Goal: Task Accomplishment & Management: Manage account settings

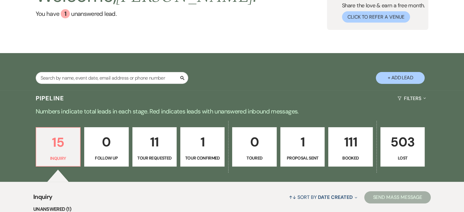
scroll to position [122, 0]
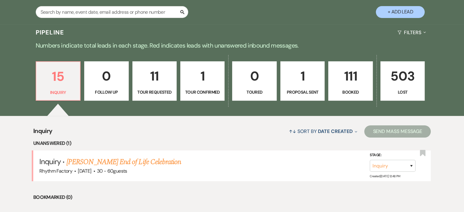
click at [352, 81] on p "111" at bounding box center [350, 76] width 36 height 20
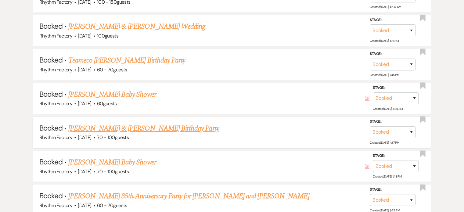
scroll to position [396, 0]
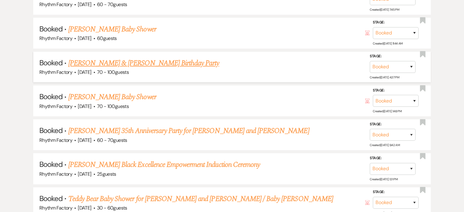
click at [112, 61] on link "[PERSON_NAME] & [PERSON_NAME] Birthday Party" at bounding box center [143, 63] width 151 height 11
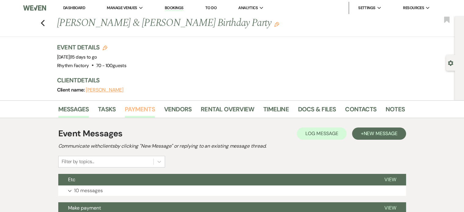
click at [135, 108] on link "Payments" at bounding box center [140, 110] width 30 height 13
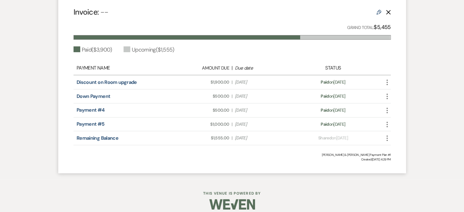
scroll to position [183, 0]
click at [378, 11] on icon "Edit" at bounding box center [378, 11] width 5 height 5
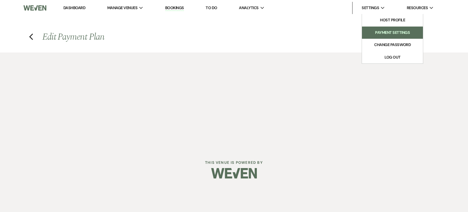
select select "1"
select select "true"
select select "1"
select select "true"
select select "1"
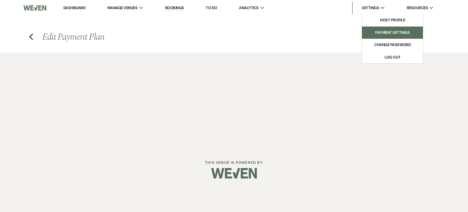
select select "true"
select select "1"
select select "true"
select select "2"
select select "flat"
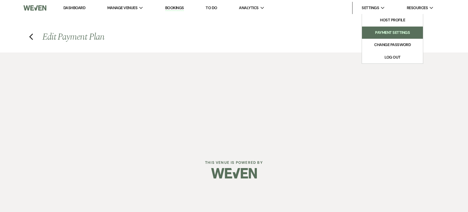
select select "true"
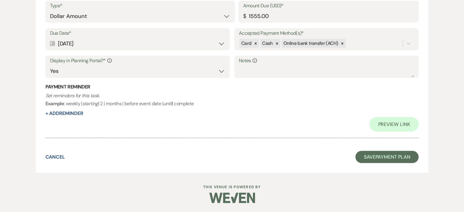
scroll to position [1099, 0]
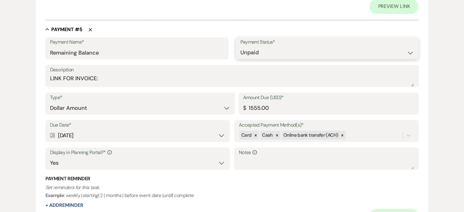
click at [408, 53] on select "Paid Unpaid" at bounding box center [327, 53] width 174 height 12
select select "1"
click at [240, 47] on select "Paid Unpaid" at bounding box center [327, 53] width 174 height 12
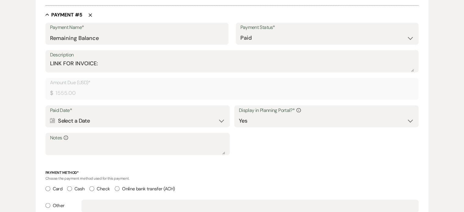
click at [49, 187] on input "Card" at bounding box center [47, 188] width 5 height 5
radio input "true"
click at [131, 120] on div "Calendar Select a Date Expand" at bounding box center [137, 121] width 175 height 12
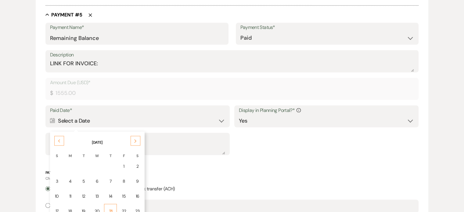
click at [110, 210] on div "21" at bounding box center [110, 211] width 5 height 6
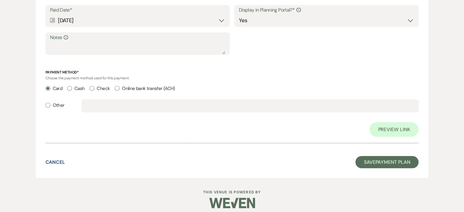
scroll to position [1219, 0]
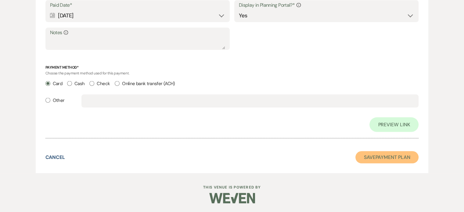
click at [373, 159] on button "Save Payment Plan" at bounding box center [386, 157] width 63 height 12
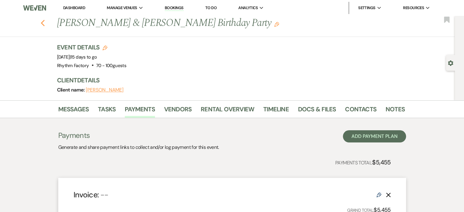
click at [45, 20] on icon "Previous" at bounding box center [43, 23] width 5 height 7
